Goal: Book appointment/travel/reservation

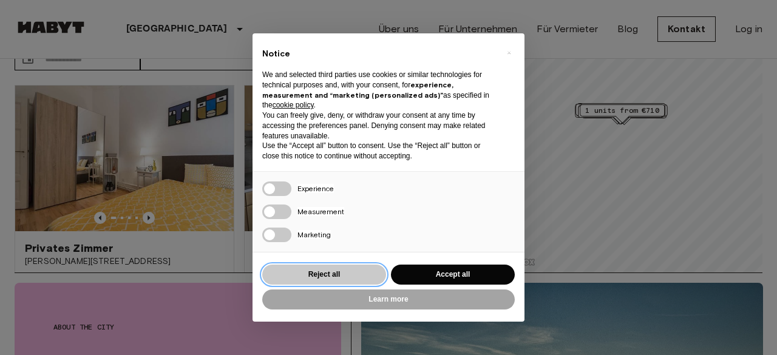
click at [311, 275] on button "Reject all" at bounding box center [324, 275] width 124 height 20
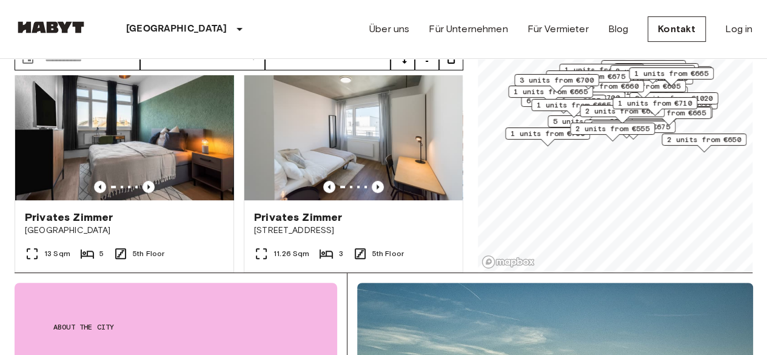
scroll to position [300, 0]
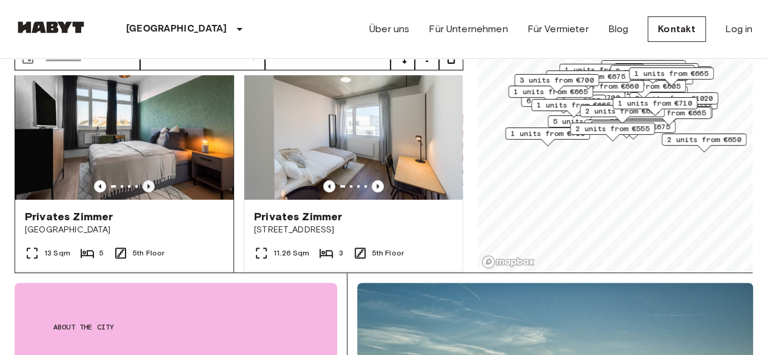
click at [143, 180] on icon "Previous image" at bounding box center [149, 186] width 12 height 12
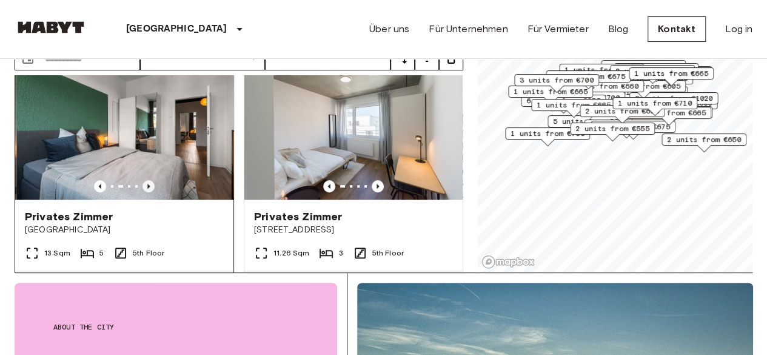
click at [143, 180] on icon "Previous image" at bounding box center [149, 186] width 12 height 12
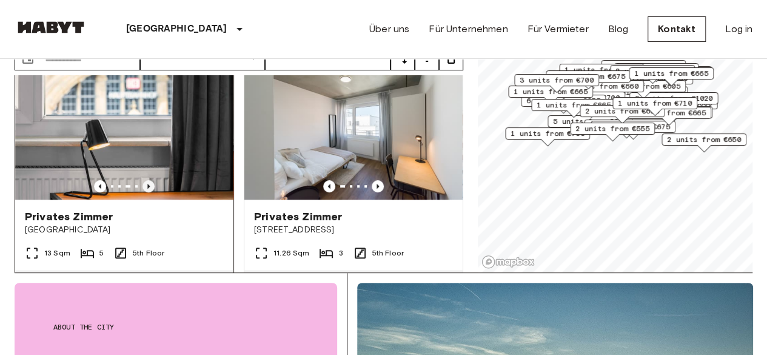
click at [143, 180] on icon "Previous image" at bounding box center [149, 186] width 12 height 12
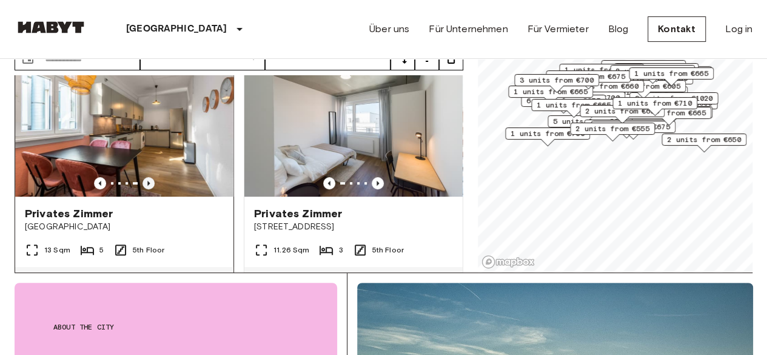
scroll to position [304, 0]
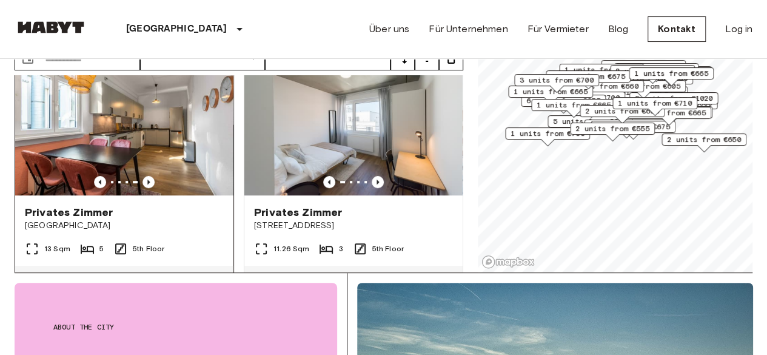
click at [200, 135] on img at bounding box center [124, 123] width 218 height 146
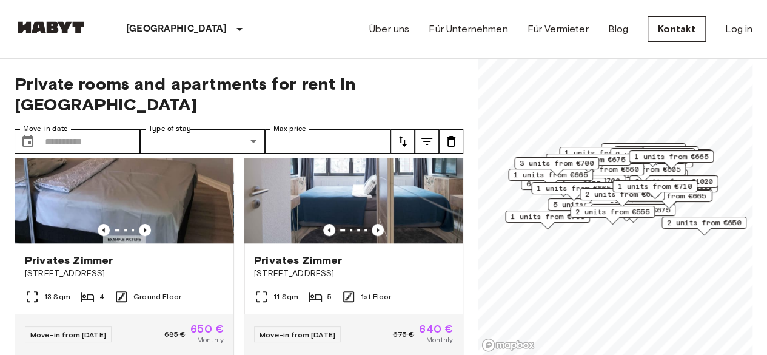
scroll to position [561, 0]
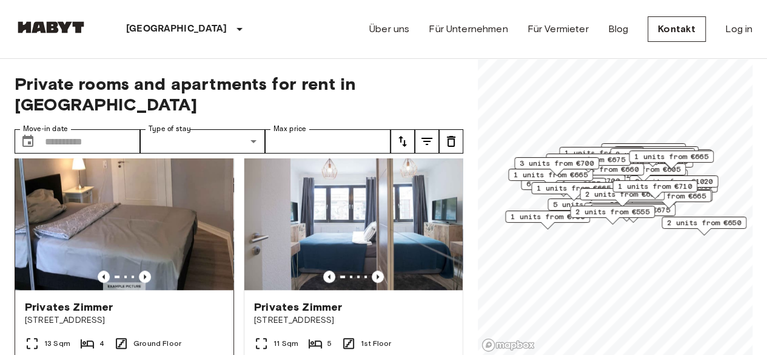
click at [198, 192] on img at bounding box center [124, 217] width 218 height 146
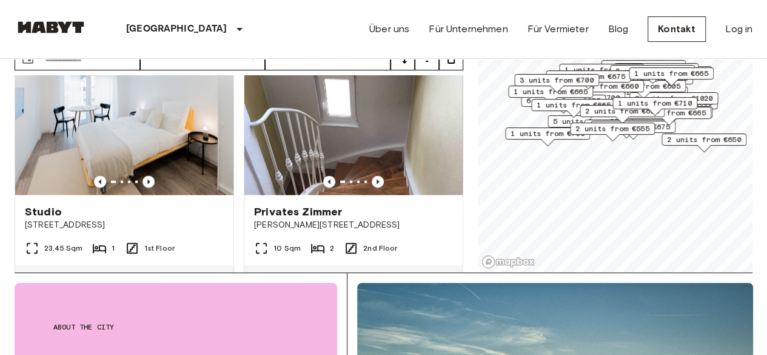
scroll to position [1108, 0]
click at [372, 181] on icon "Previous image" at bounding box center [378, 182] width 12 height 12
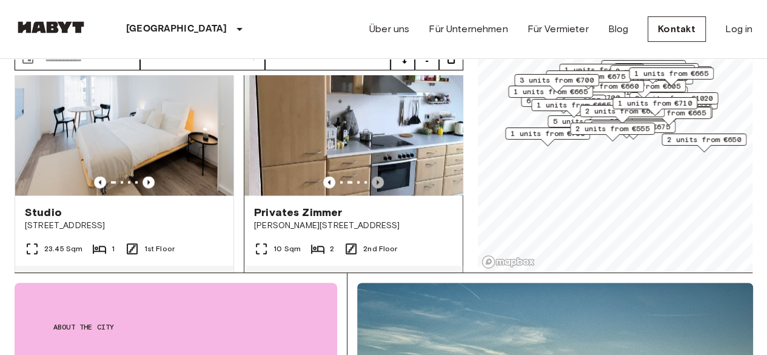
click at [372, 181] on icon "Previous image" at bounding box center [378, 182] width 12 height 12
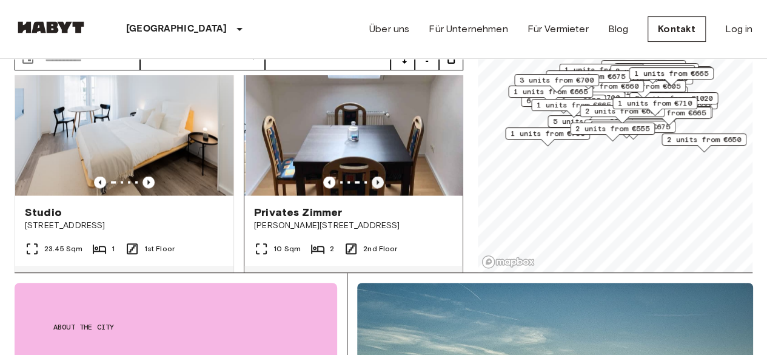
click at [372, 181] on icon "Previous image" at bounding box center [378, 182] width 12 height 12
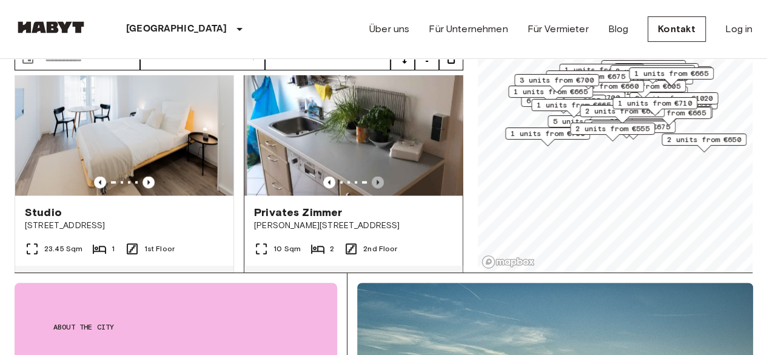
click at [372, 181] on icon "Previous image" at bounding box center [378, 182] width 12 height 12
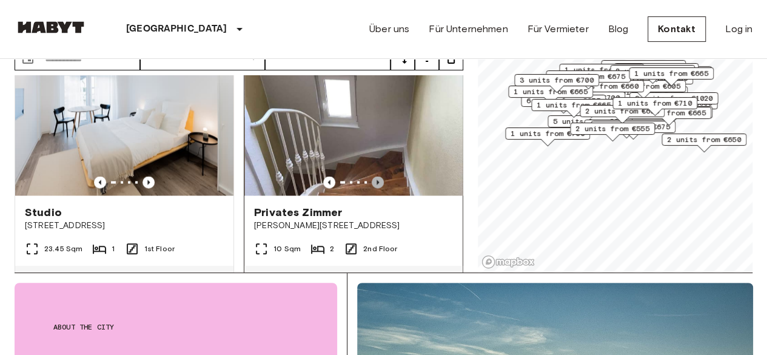
click at [372, 181] on icon "Previous image" at bounding box center [378, 182] width 12 height 12
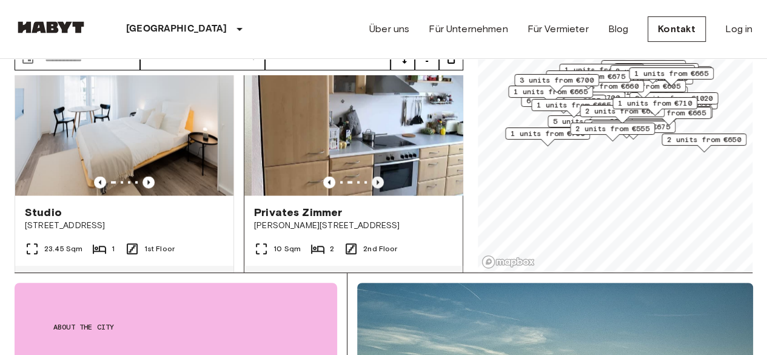
click at [372, 181] on icon "Previous image" at bounding box center [378, 182] width 12 height 12
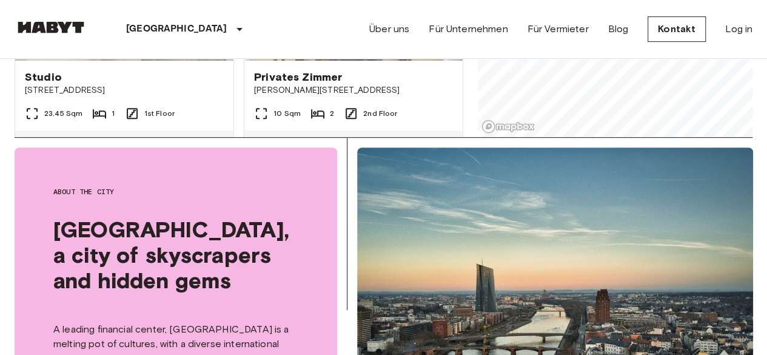
scroll to position [0, 0]
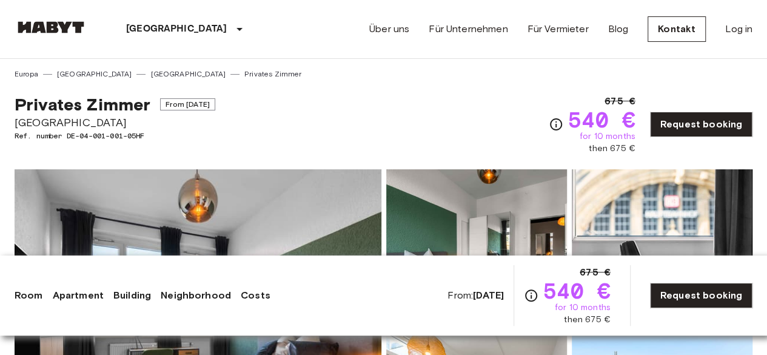
scroll to position [1, 0]
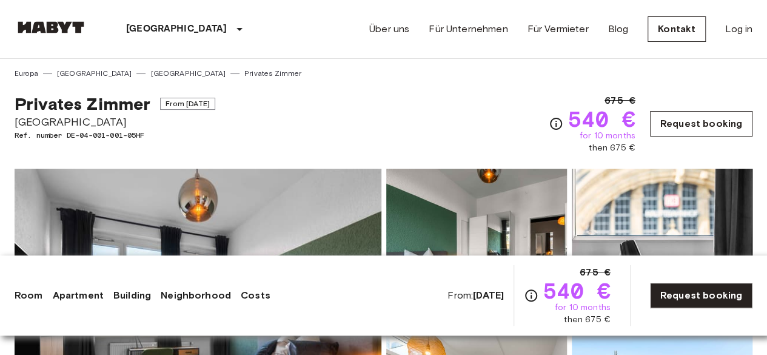
click at [679, 120] on link "Request booking" at bounding box center [701, 123] width 103 height 25
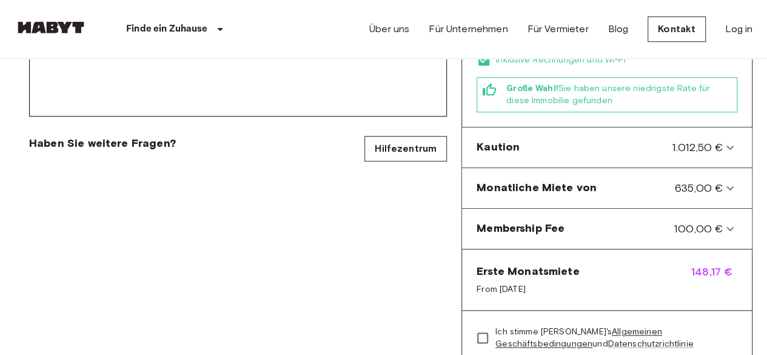
scroll to position [433, 0]
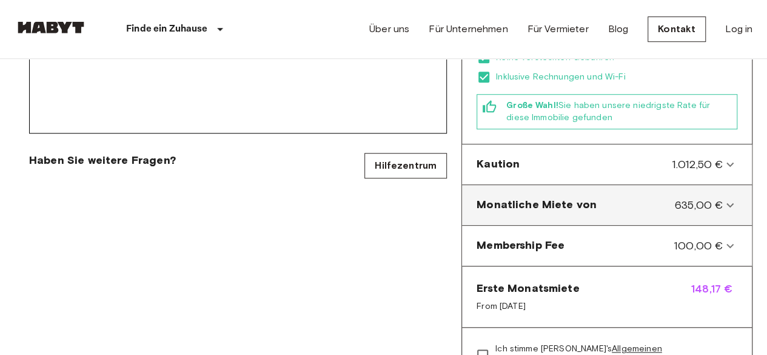
click at [733, 198] on icon at bounding box center [730, 205] width 15 height 15
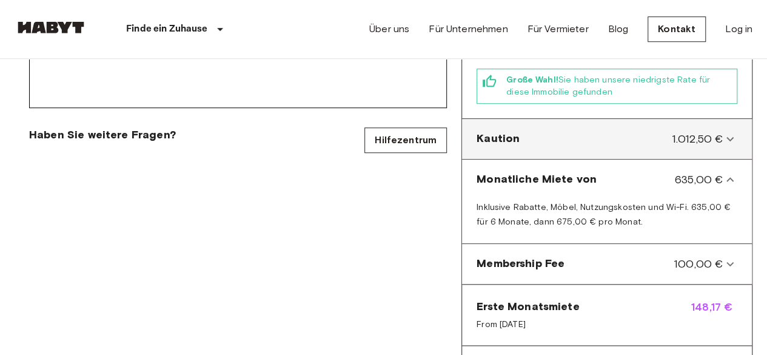
scroll to position [459, 0]
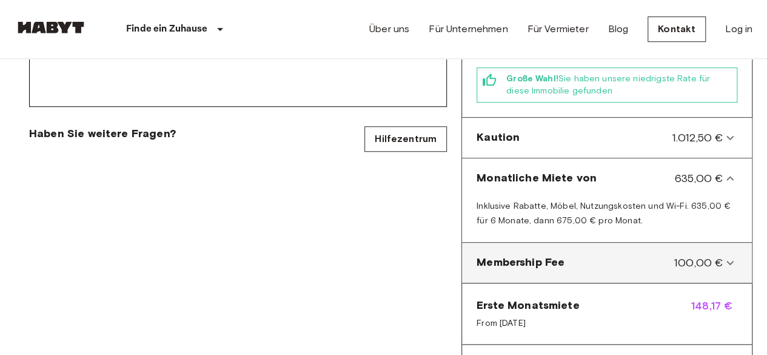
click at [721, 255] on span "100,00 €" at bounding box center [698, 263] width 49 height 16
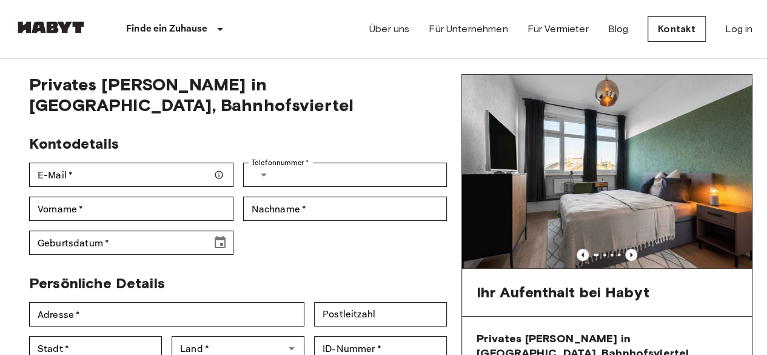
scroll to position [0, 0]
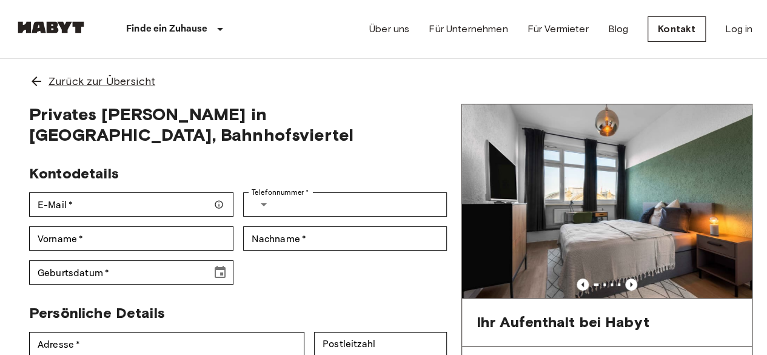
click at [53, 90] on div "Zurück zur Übersicht" at bounding box center [384, 81] width 738 height 45
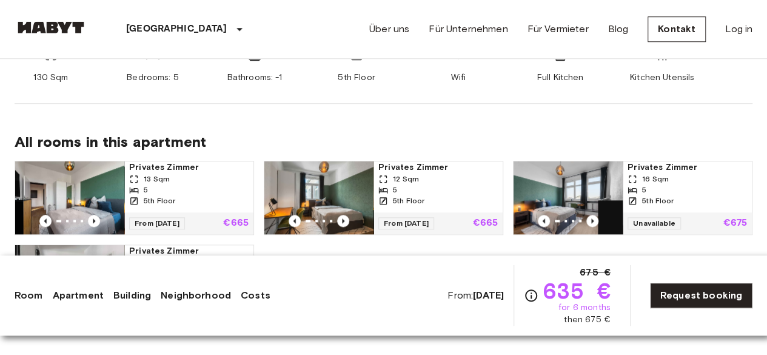
scroll to position [557, 0]
click at [323, 189] on img at bounding box center [319, 198] width 109 height 73
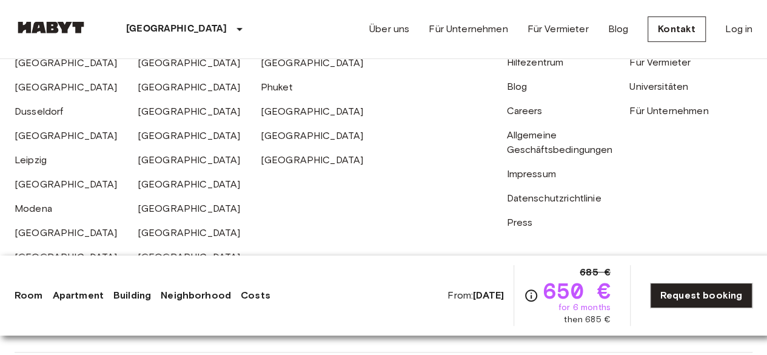
scroll to position [2660, 0]
